Goal: Information Seeking & Learning: Learn about a topic

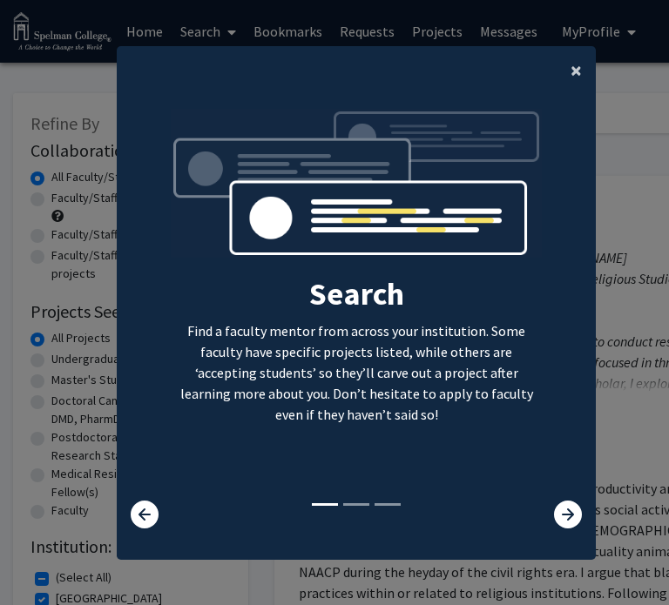
click at [567, 62] on button "×" at bounding box center [576, 70] width 39 height 49
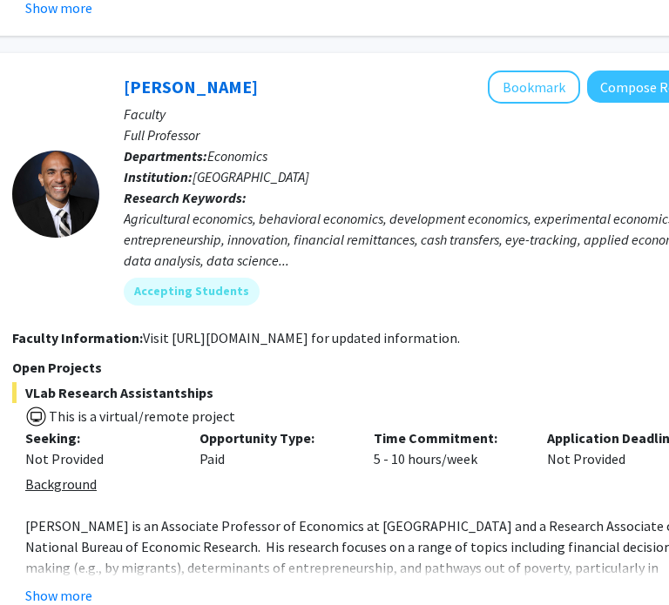
scroll to position [3065, 295]
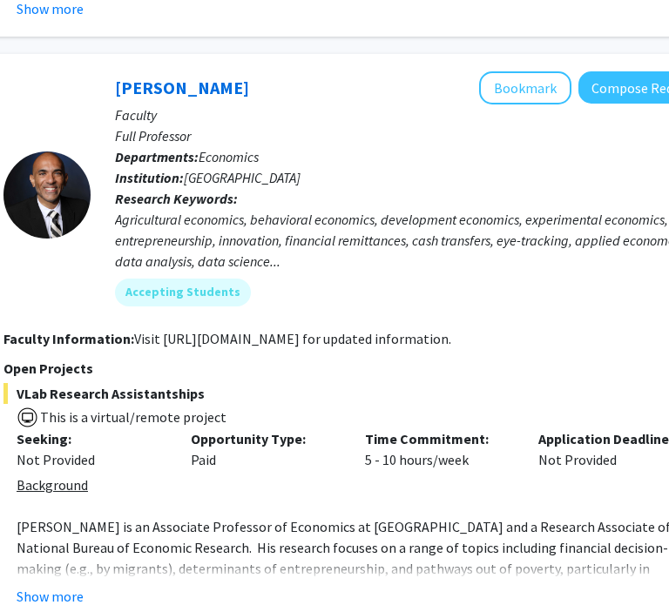
click at [323, 209] on div "Agricultural economics, behavioral economics, development economics, experiment…" at bounding box center [414, 240] width 598 height 63
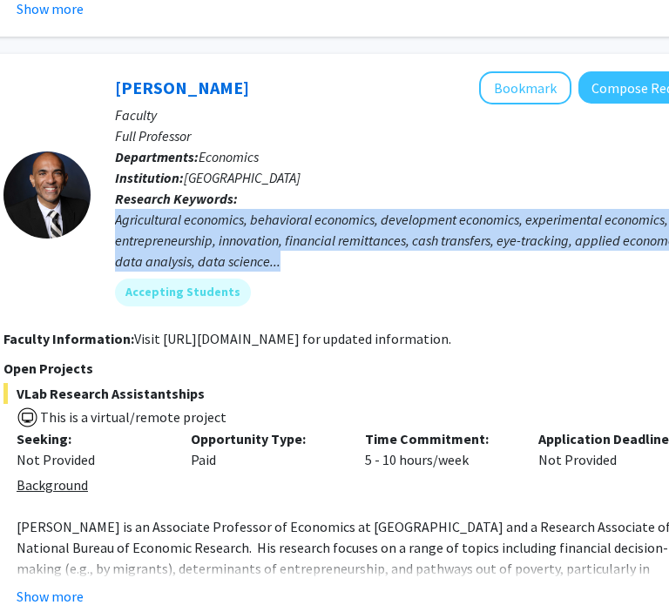
click at [323, 209] on div "Agricultural economics, behavioral economics, development economics, experiment…" at bounding box center [414, 240] width 598 height 63
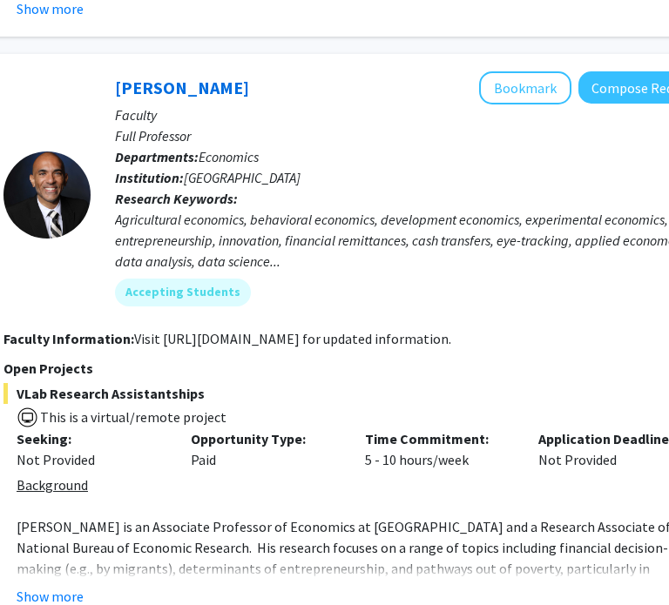
click at [323, 209] on div "Agricultural economics, behavioral economics, development economics, experiment…" at bounding box center [414, 240] width 598 height 63
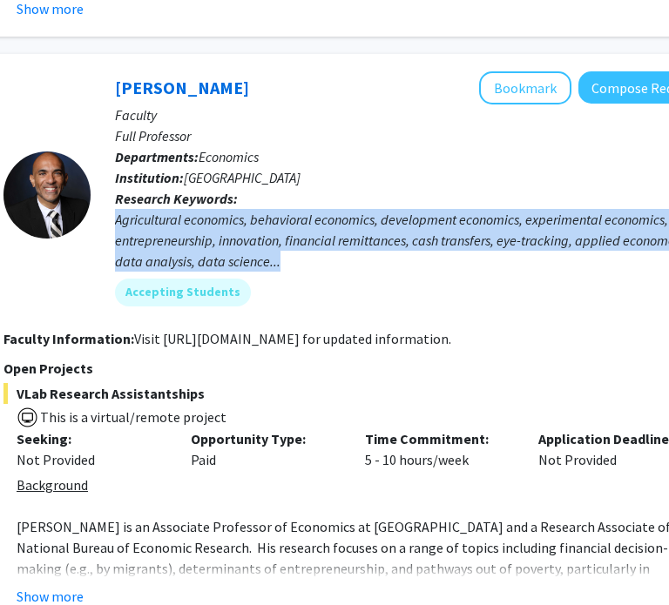
click at [323, 209] on div "Agricultural economics, behavioral economics, development economics, experiment…" at bounding box center [414, 240] width 598 height 63
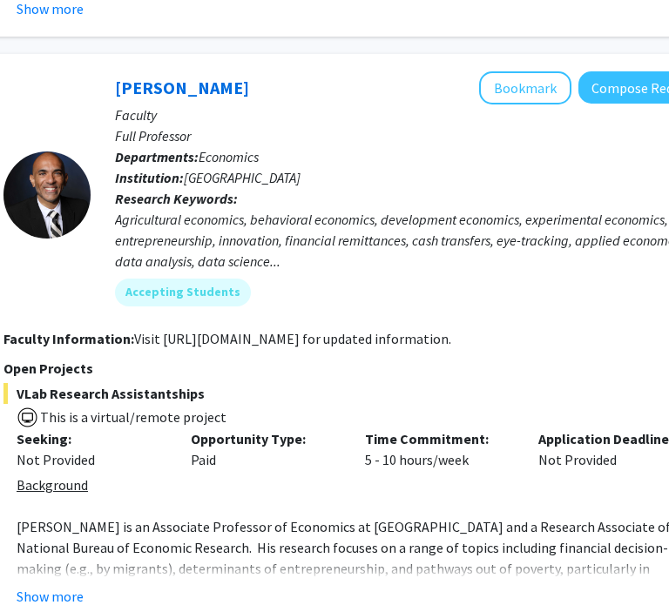
click at [323, 209] on div "Agricultural economics, behavioral economics, development economics, experiment…" at bounding box center [414, 240] width 598 height 63
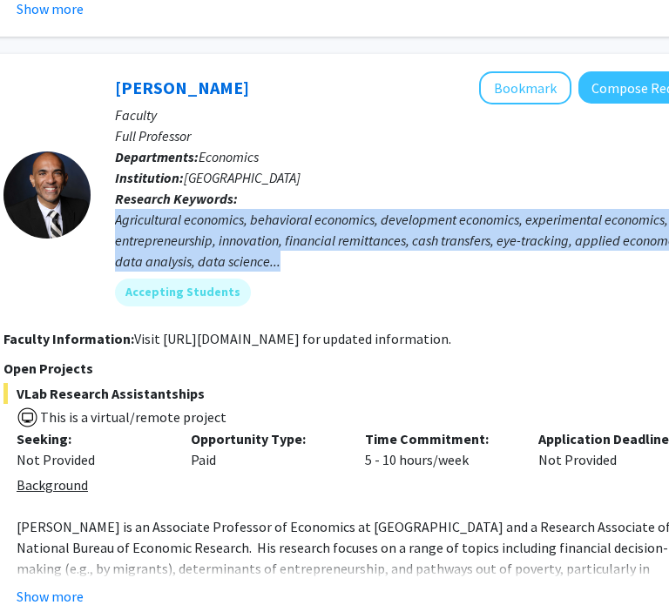
click at [323, 209] on div "Agricultural economics, behavioral economics, development economics, experiment…" at bounding box center [414, 240] width 598 height 63
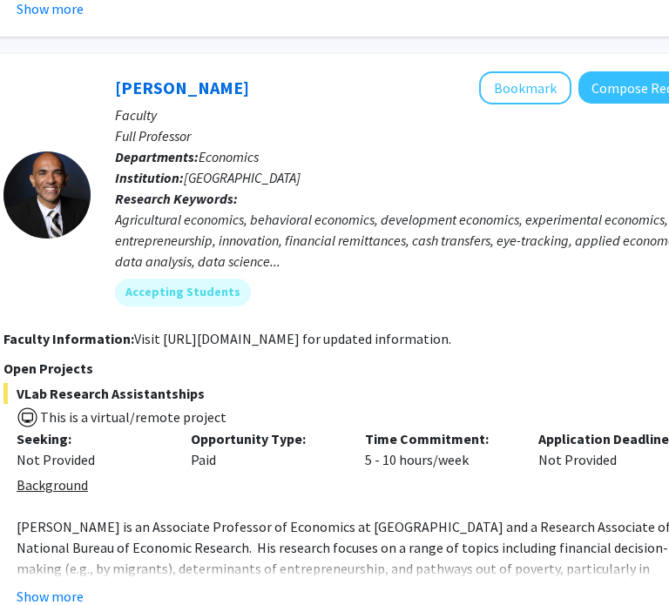
click at [323, 209] on div "Agricultural economics, behavioral economics, development economics, experiment…" at bounding box center [414, 240] width 598 height 63
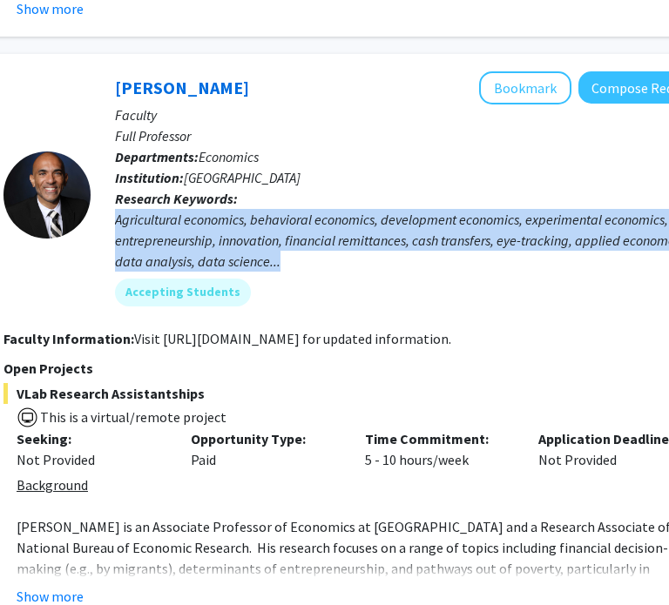
click at [323, 209] on div "Agricultural economics, behavioral economics, development economics, experiment…" at bounding box center [414, 240] width 598 height 63
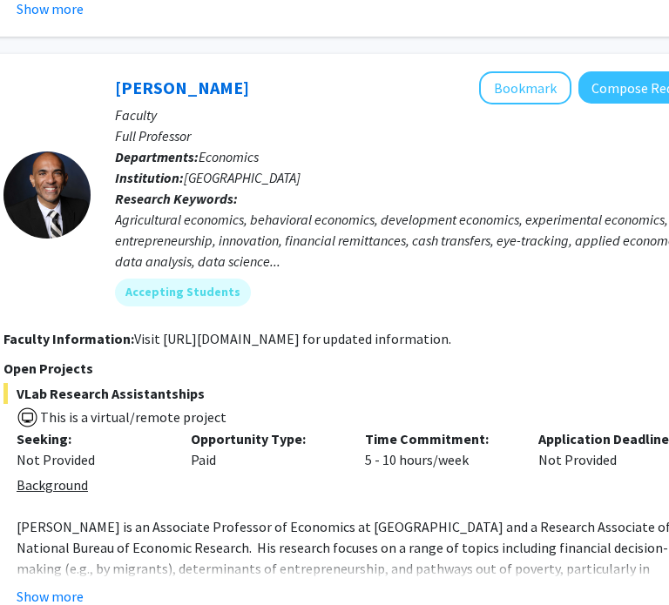
click at [323, 209] on div "Agricultural economics, behavioral economics, development economics, experiment…" at bounding box center [414, 240] width 598 height 63
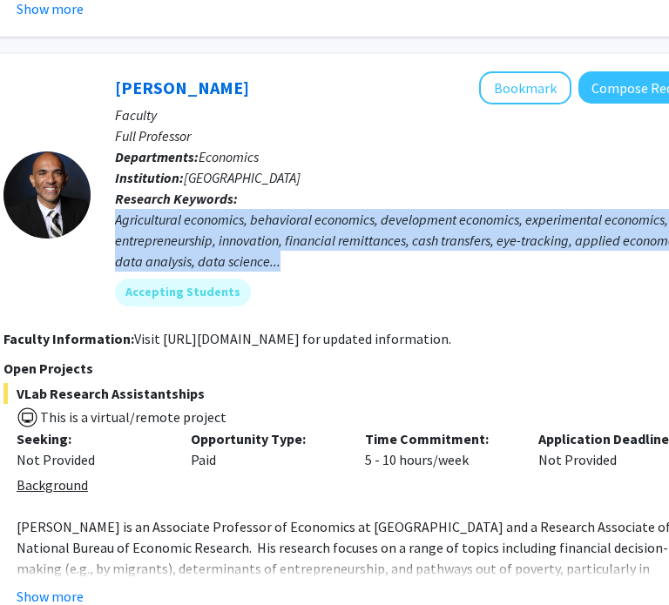
click at [323, 209] on div "Agricultural economics, behavioral economics, development economics, experiment…" at bounding box center [414, 240] width 598 height 63
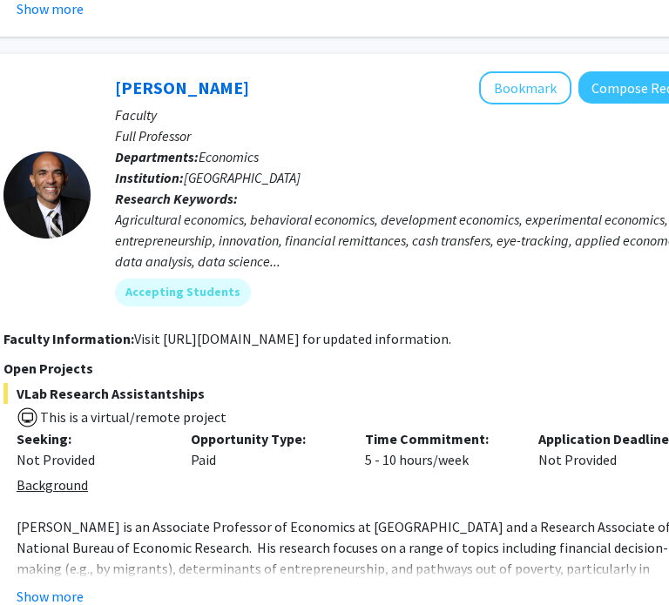
click at [323, 209] on div "Agricultural economics, behavioral economics, development economics, experiment…" at bounding box center [414, 240] width 598 height 63
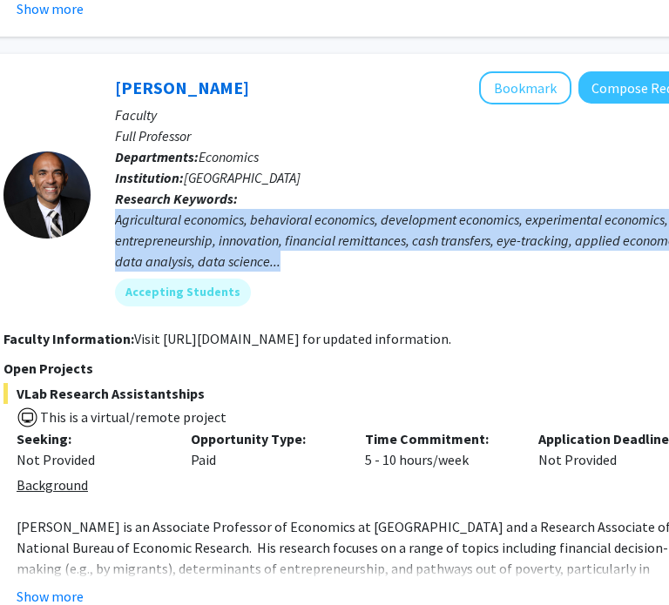
click at [323, 209] on div "Agricultural economics, behavioral economics, development economics, experiment…" at bounding box center [414, 240] width 598 height 63
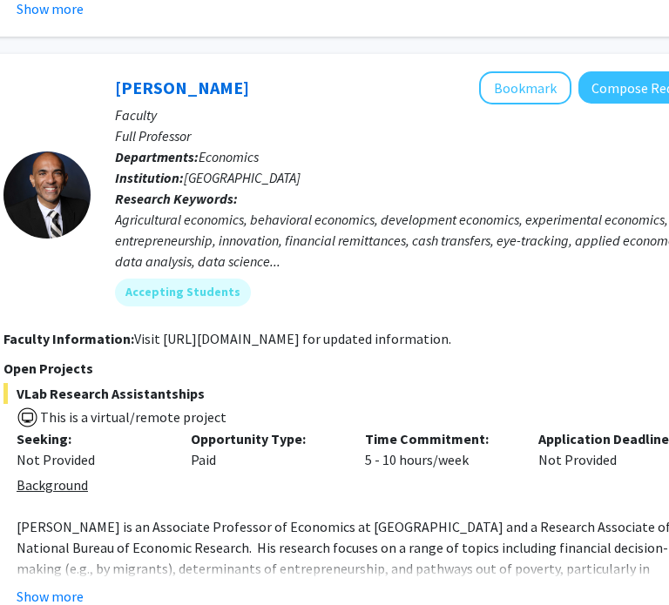
click at [323, 209] on div "Agricultural economics, behavioral economics, development economics, experiment…" at bounding box center [414, 240] width 598 height 63
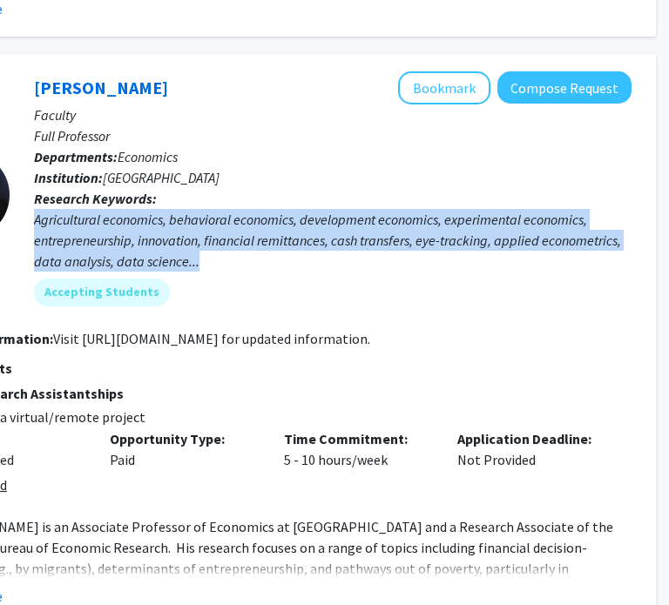
scroll to position [3090, 376]
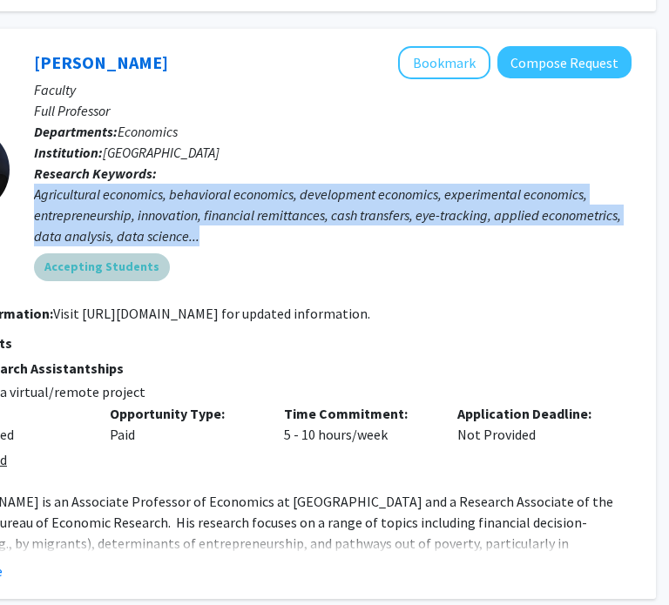
click at [304, 250] on div "Accepting Students" at bounding box center [332, 267] width 604 height 35
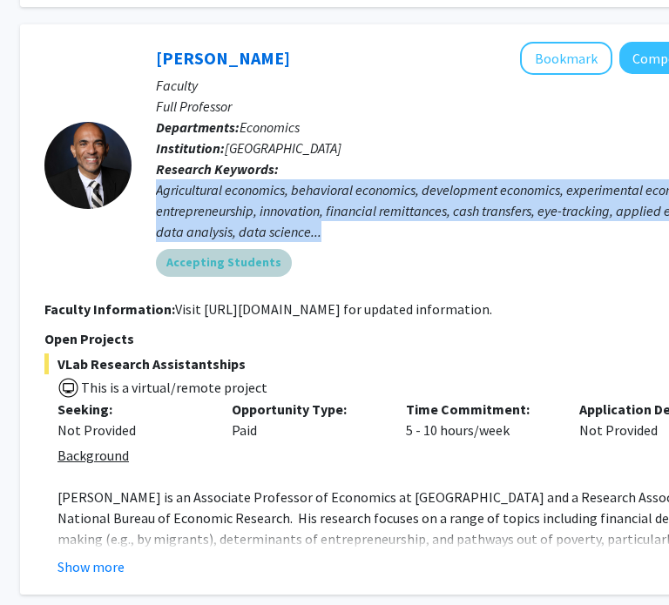
click at [304, 246] on div "Accepting Students" at bounding box center [454, 263] width 604 height 35
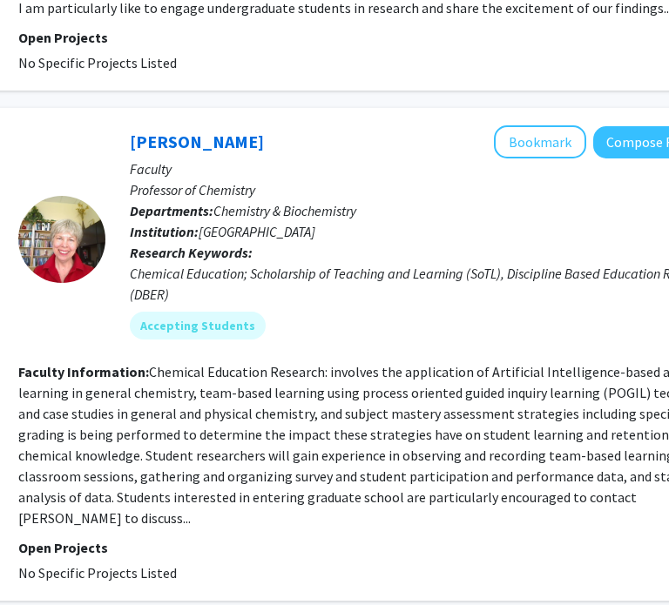
scroll to position [5536, 280]
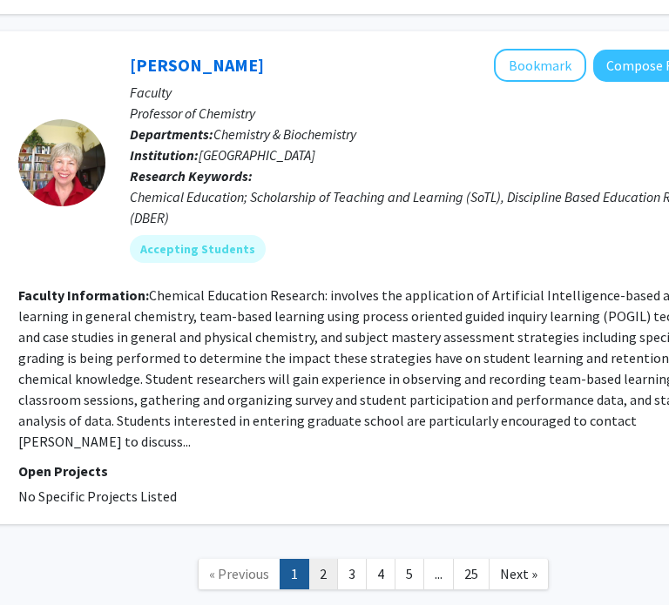
click at [314, 559] on link "2" at bounding box center [323, 574] width 30 height 30
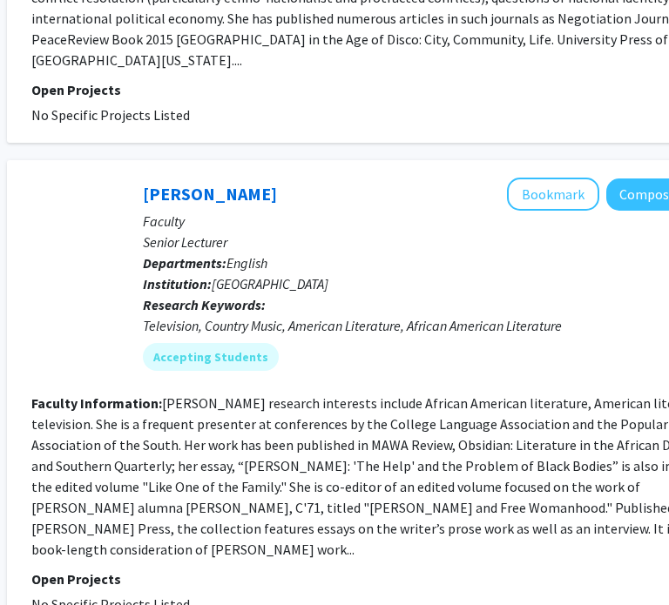
scroll to position [4474, 267]
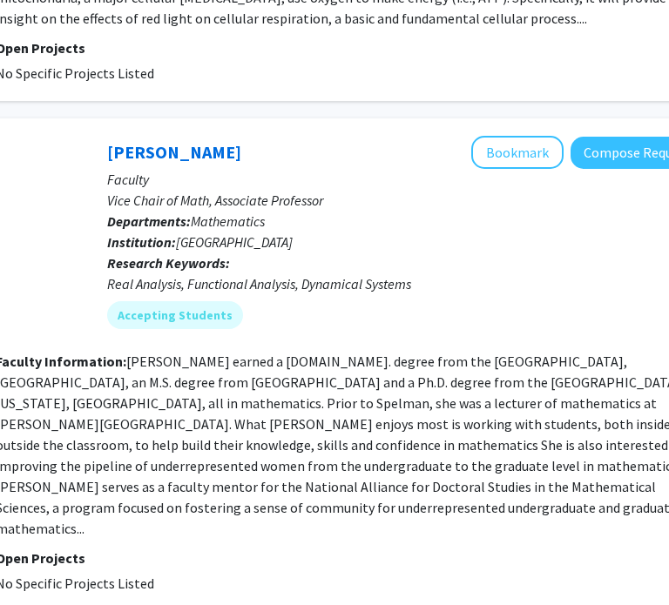
scroll to position [2374, 300]
